Goal: Task Accomplishment & Management: Use online tool/utility

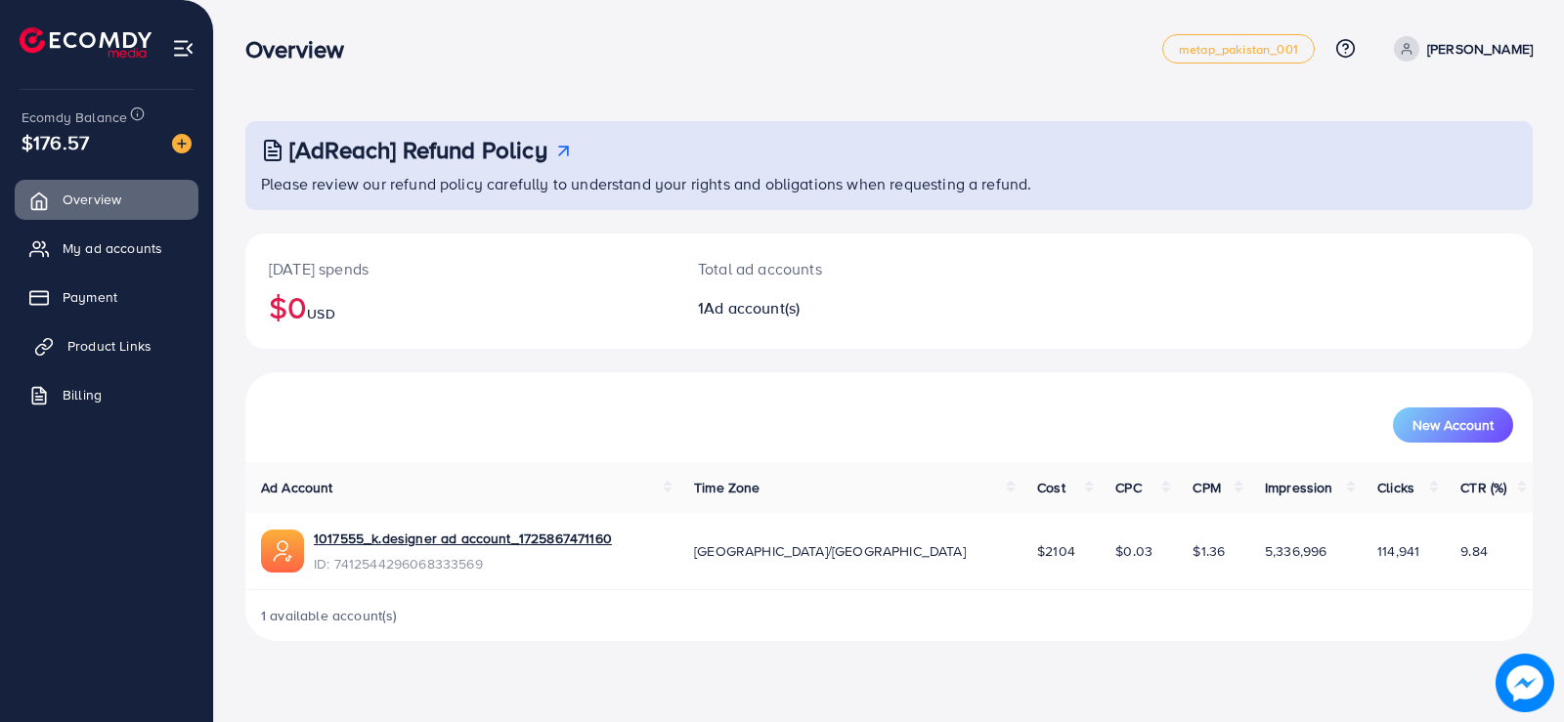
drag, startPoint x: 114, startPoint y: 337, endPoint x: 133, endPoint y: 357, distance: 27.0
click at [113, 337] on span "Product Links" at bounding box center [109, 346] width 84 height 20
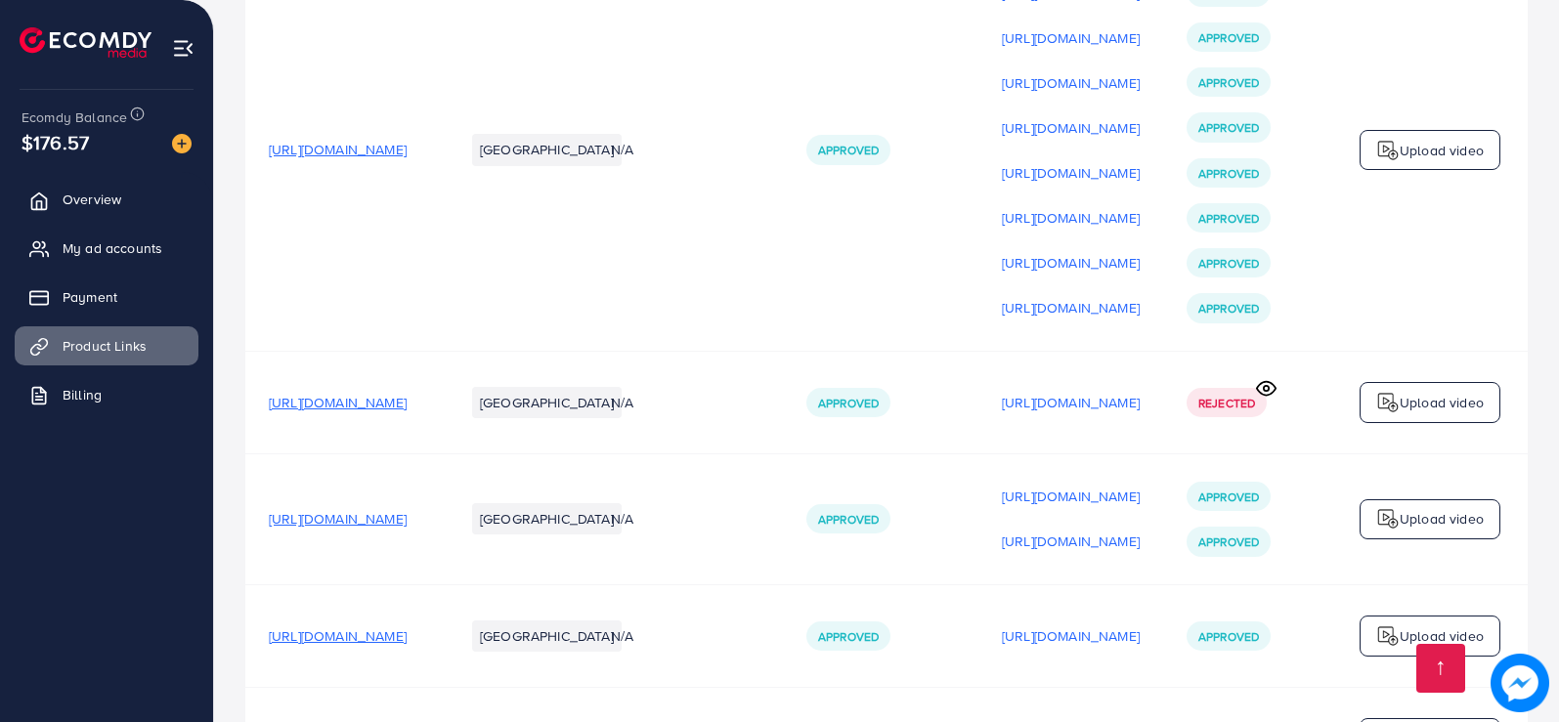
scroll to position [1201, 0]
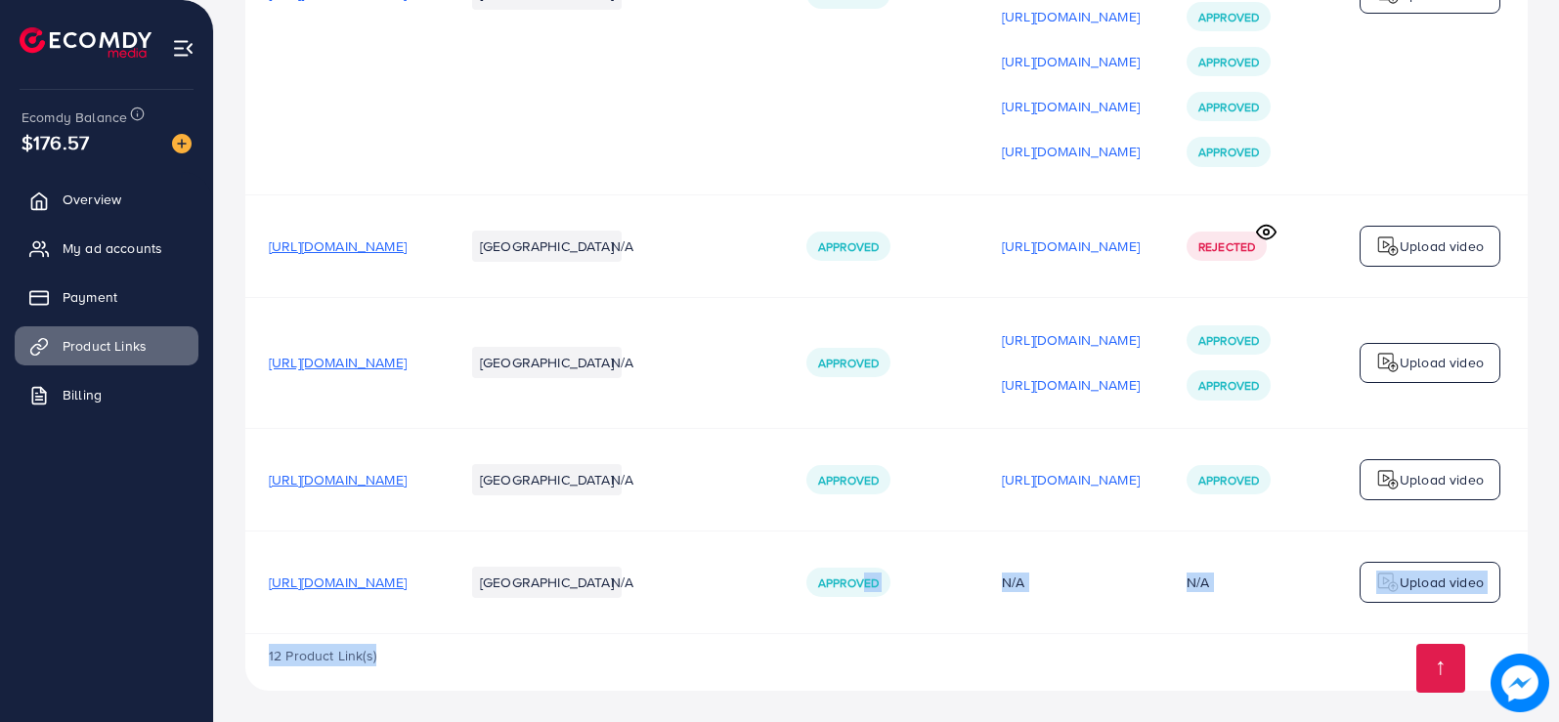
drag, startPoint x: 997, startPoint y: 626, endPoint x: 1278, endPoint y: 643, distance: 281.9
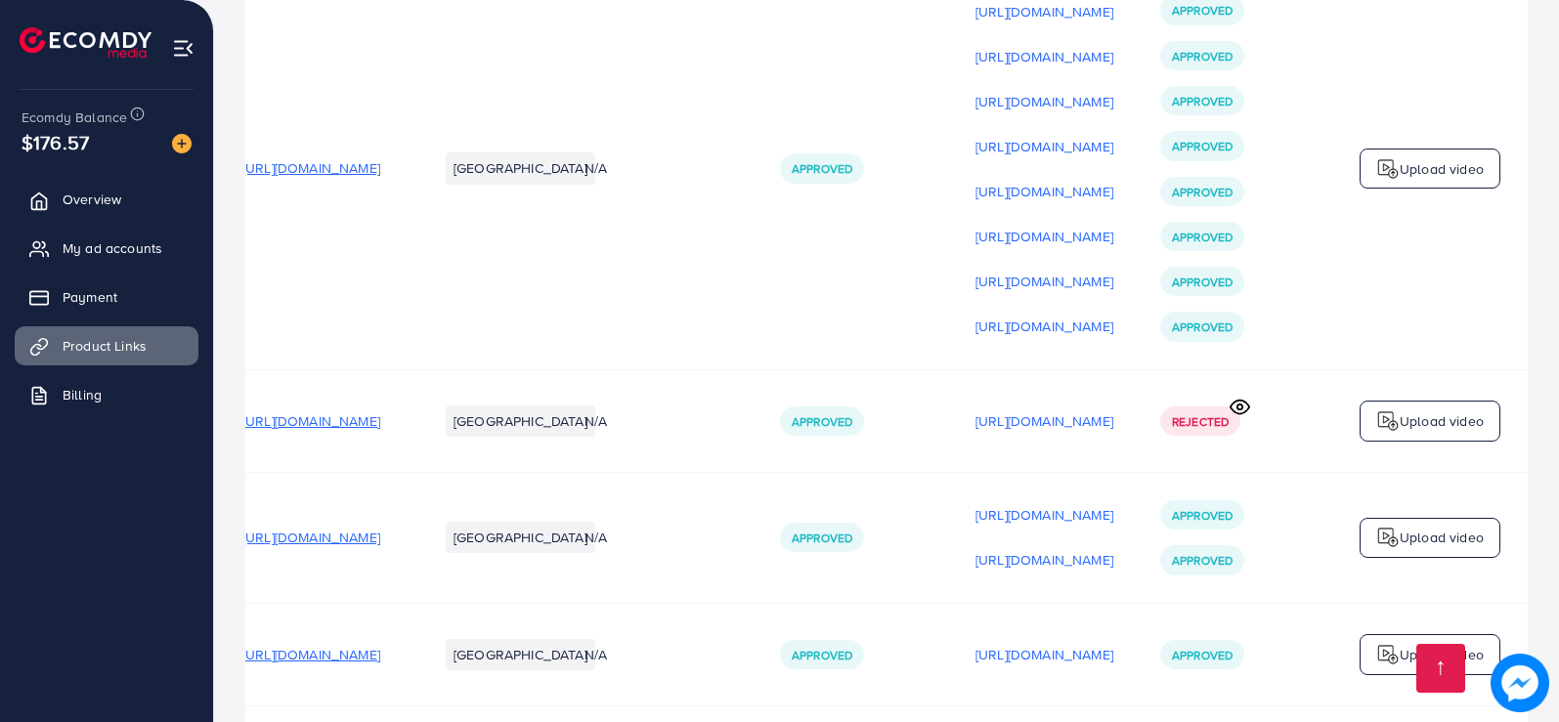
scroll to position [1006, 0]
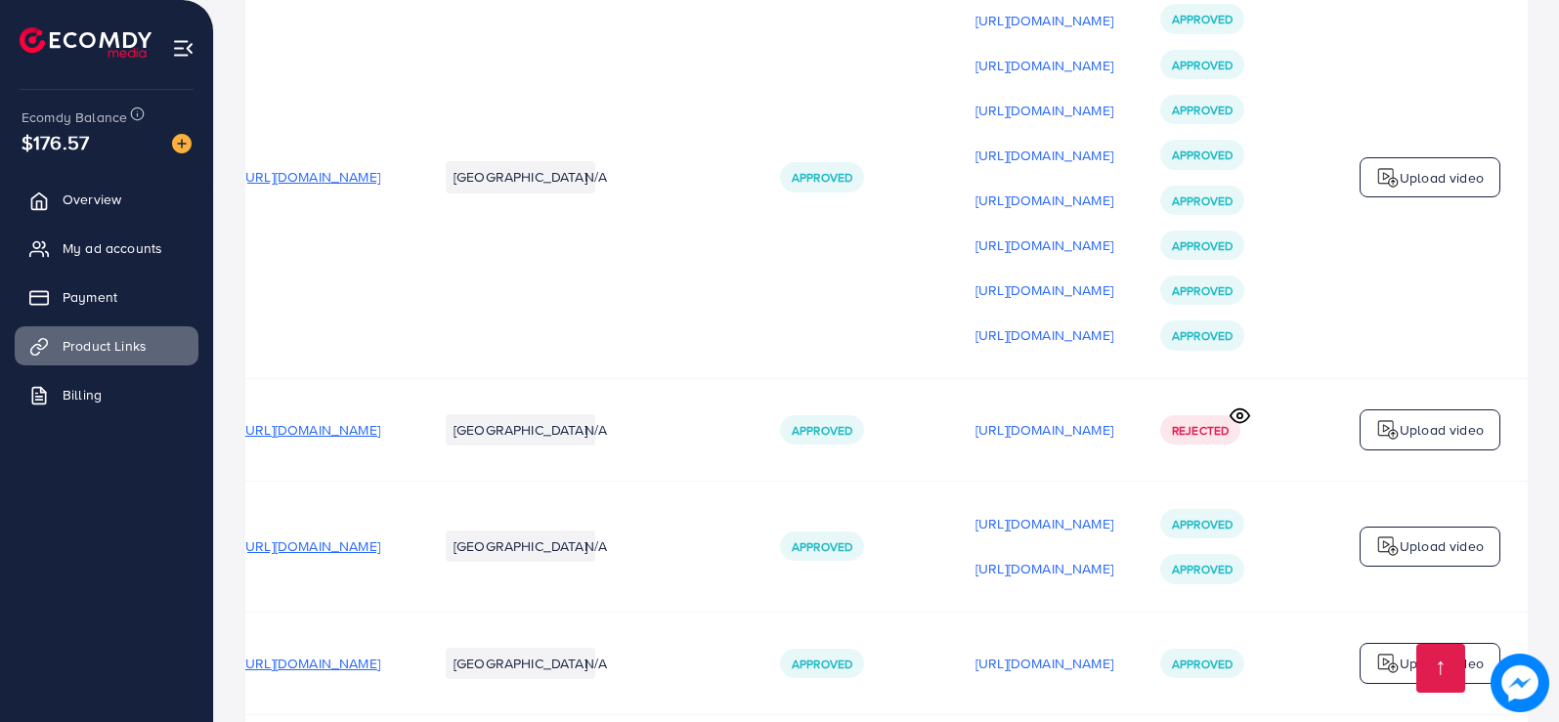
click at [1390, 437] on img at bounding box center [1387, 429] width 23 height 23
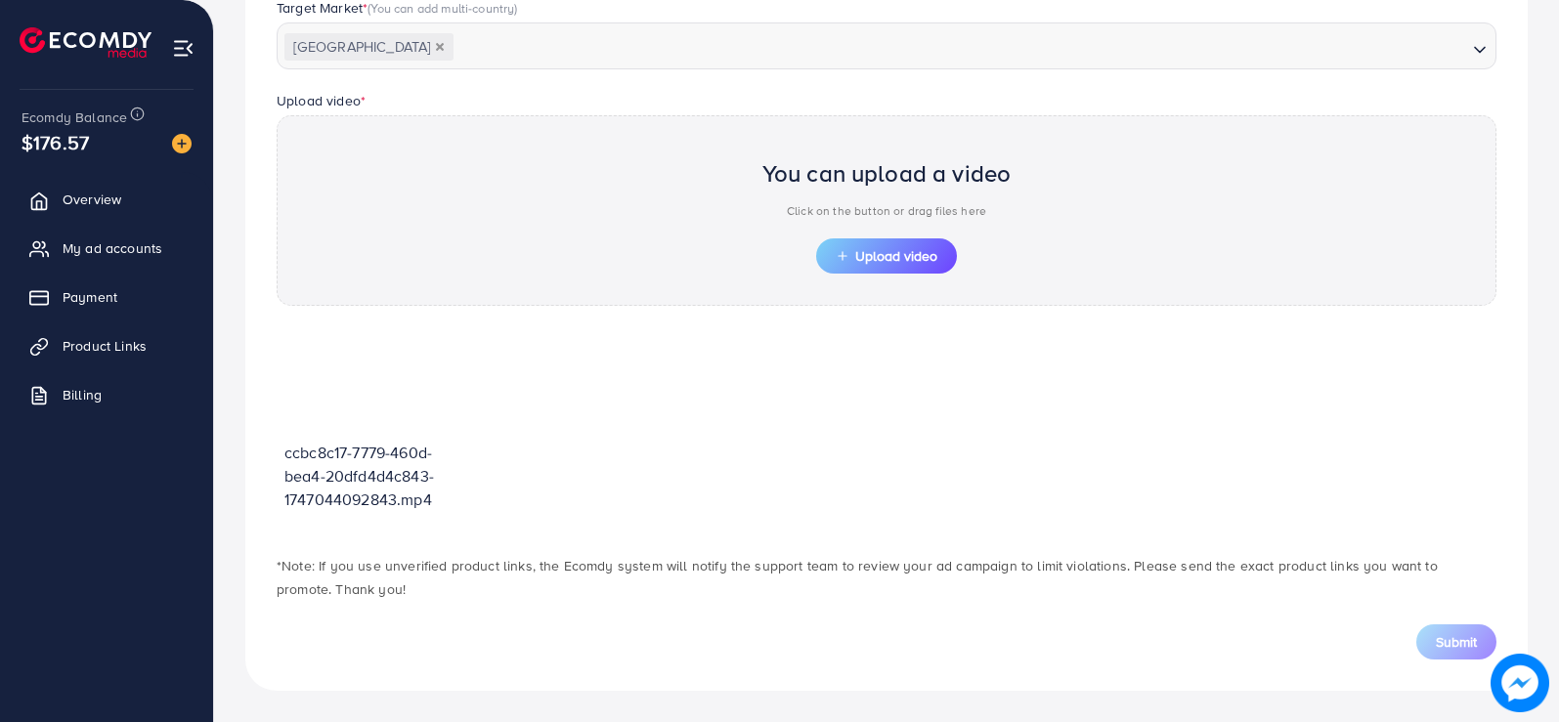
scroll to position [564, 0]
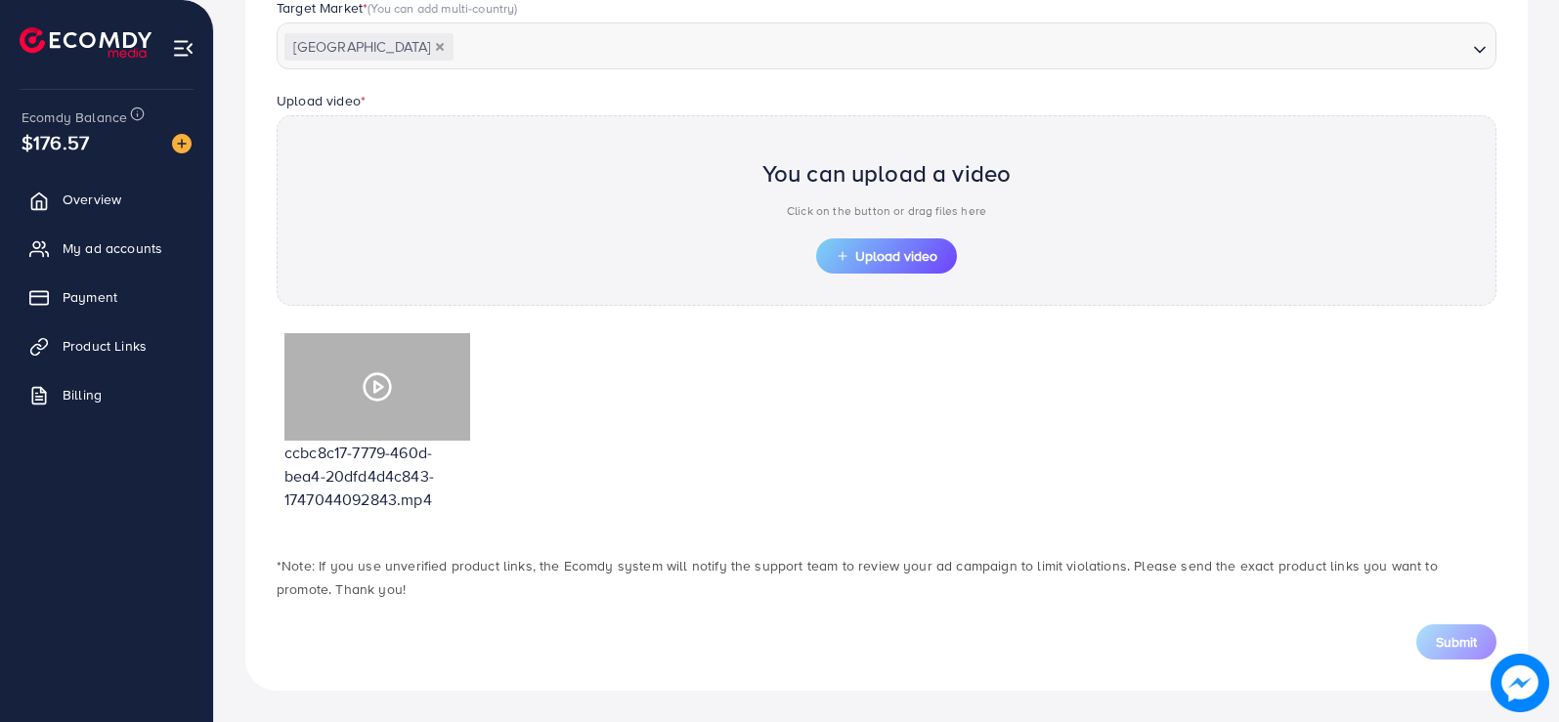
drag, startPoint x: 400, startPoint y: 374, endPoint x: 585, endPoint y: 432, distance: 194.4
click at [585, 432] on div "ccbc8c17-7779-460d-bea4-20dfd4d4c843-1747044092843.mp4" at bounding box center [887, 429] width 1220 height 209
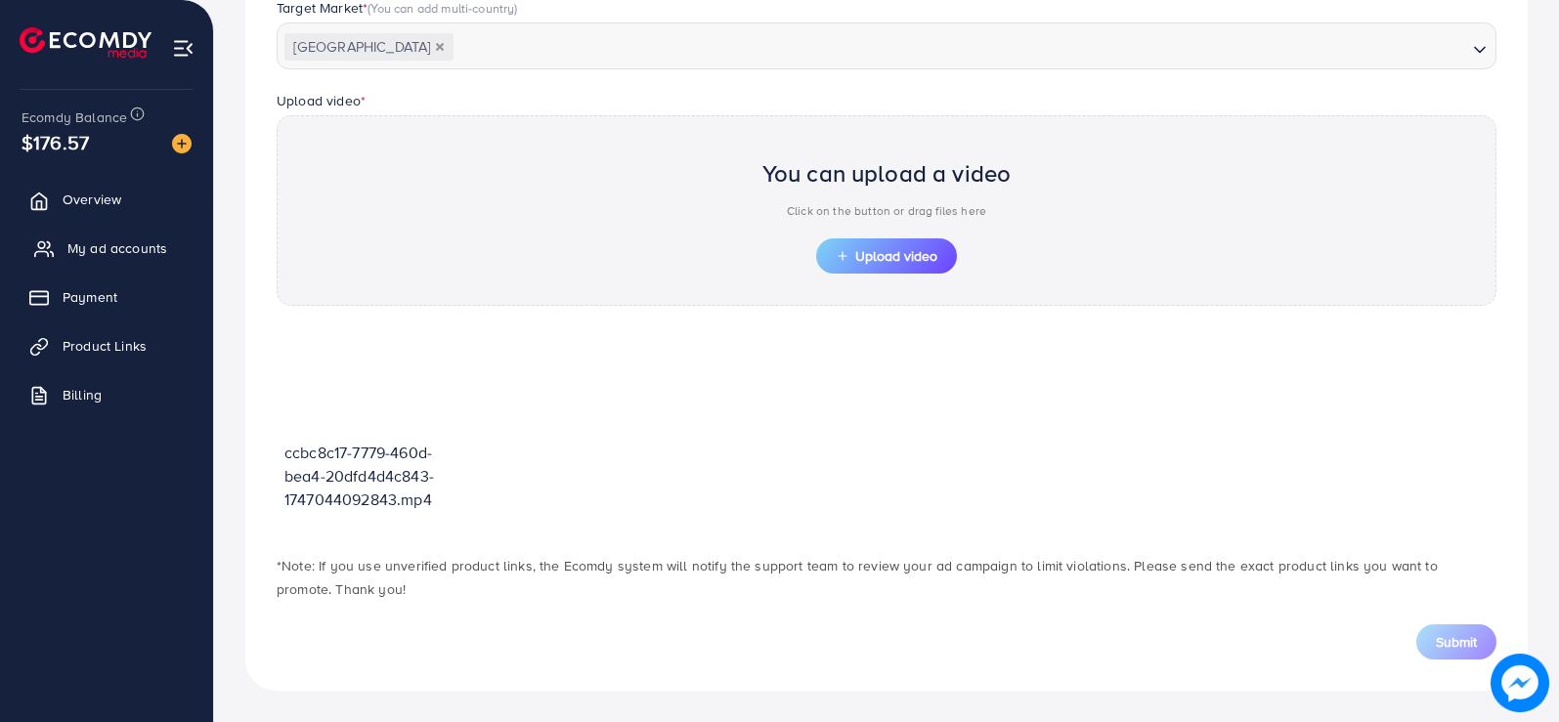
scroll to position [466, 0]
